Goal: Information Seeking & Learning: Learn about a topic

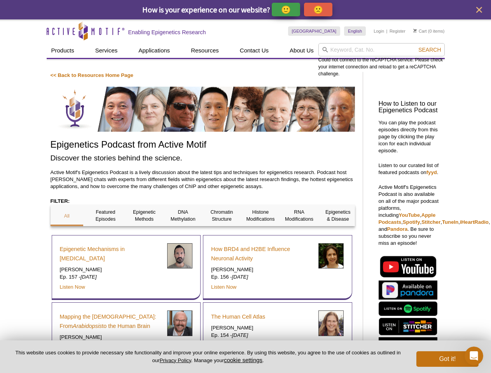
click at [286, 9] on p "🙂" at bounding box center [286, 10] width 10 height 10
click at [319, 9] on span "Give Feedback" at bounding box center [317, 9] width 46 height 9
click at [479, 10] on icon "close" at bounding box center [479, 10] width 6 height 6
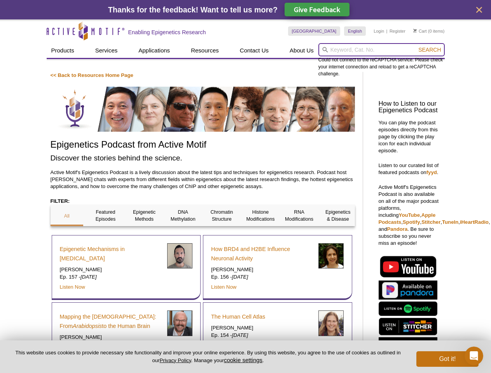
click at [381, 50] on input "search" at bounding box center [381, 49] width 126 height 13
click at [429, 50] on div "Could not connect to the reCAPTCHA service. Please check your internet connecti…" at bounding box center [381, 60] width 126 height 34
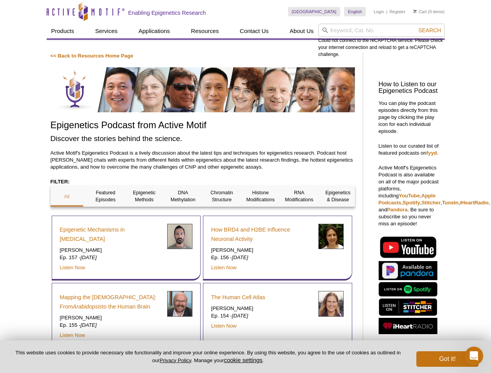
click at [67, 216] on div "Epigenetic Mechanisms in [MEDICAL_DATA] [PERSON_NAME] Ep. 157 - [DATE] Listen N…" at bounding box center [126, 248] width 149 height 65
click at [105, 216] on div "Epigenetic Mechanisms in [MEDICAL_DATA] [PERSON_NAME] Ep. 157 - [DATE] Listen N…" at bounding box center [126, 248] width 149 height 65
click at [144, 216] on div "Epigenetic Mechanisms in [MEDICAL_DATA] [PERSON_NAME] Ep. 157 - [DATE] Listen N…" at bounding box center [126, 248] width 149 height 65
click at [183, 216] on div "Epigenetic Mechanisms in [MEDICAL_DATA] [PERSON_NAME] Ep. 157 - [DATE] Listen N…" at bounding box center [126, 248] width 149 height 65
click at [222, 216] on div "How BRD4 and H2BE Influence Neuronal Activity [PERSON_NAME] Ep. 156 - [DATE] Li…" at bounding box center [277, 248] width 149 height 65
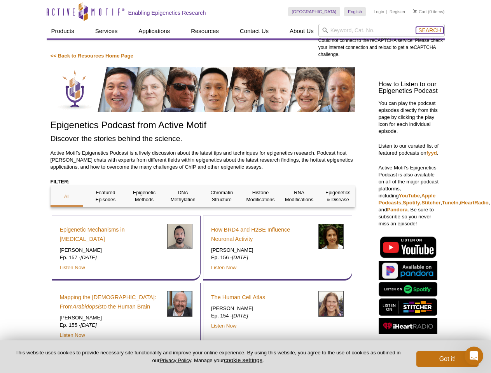
click at [429, 30] on span "Search" at bounding box center [429, 30] width 23 height 6
